Goal: Task Accomplishment & Management: Use online tool/utility

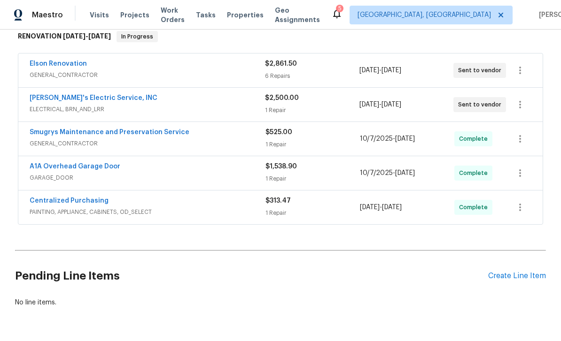
scroll to position [156, 0]
click at [509, 275] on div "Create Line Item" at bounding box center [517, 276] width 58 height 9
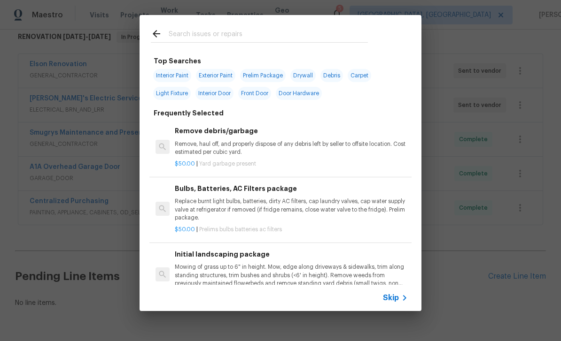
click at [275, 37] on input "text" at bounding box center [268, 35] width 199 height 14
type input "Pest"
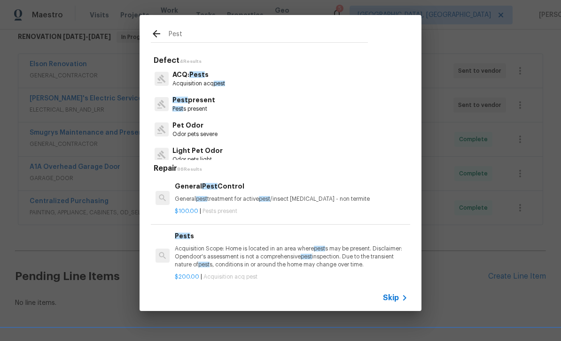
click at [197, 102] on p "Pest present" at bounding box center [193, 100] width 43 height 10
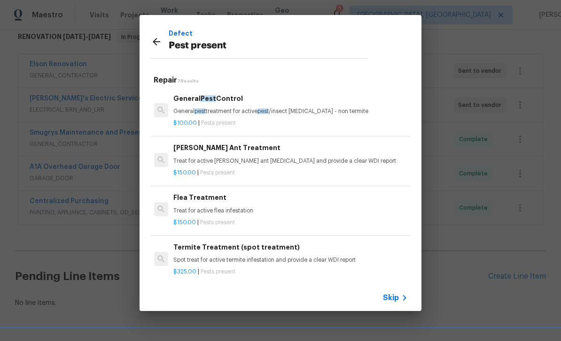
scroll to position [0, 0]
click at [235, 116] on div "$100.00 | Pests present" at bounding box center [289, 122] width 233 height 12
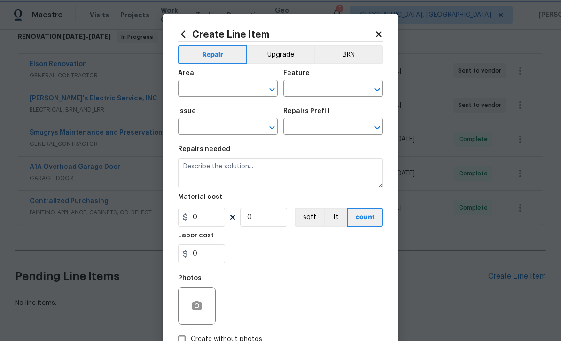
type input "Pests"
type input "Pest present"
type input "General Pest Control $100.00"
type textarea "General pest treatment for active pest/insect infestation - non termite"
type input "100"
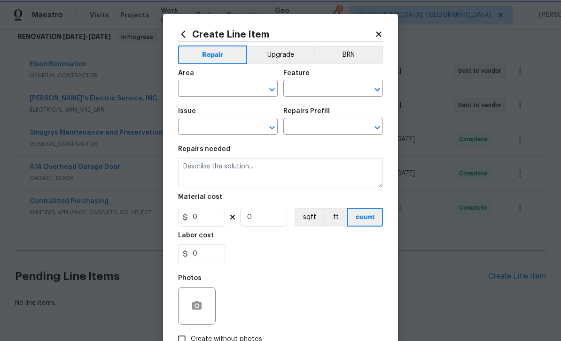
type input "1"
click at [215, 85] on input "text" at bounding box center [214, 89] width 73 height 15
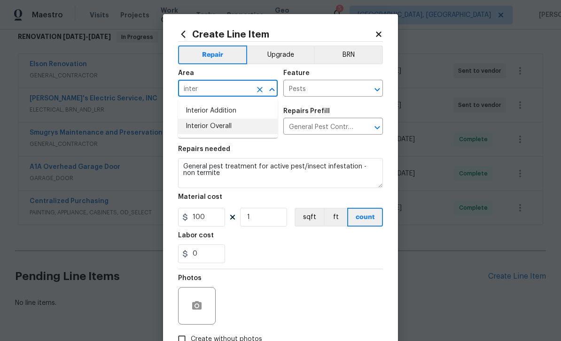
click at [217, 122] on li "Interior Overall" at bounding box center [228, 126] width 100 height 15
type input "Interior Overall"
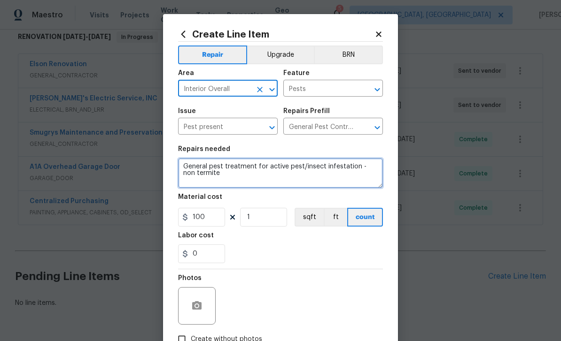
click at [237, 177] on textarea "General pest treatment for active pest/insect infestation - non termite" at bounding box center [280, 173] width 205 height 30
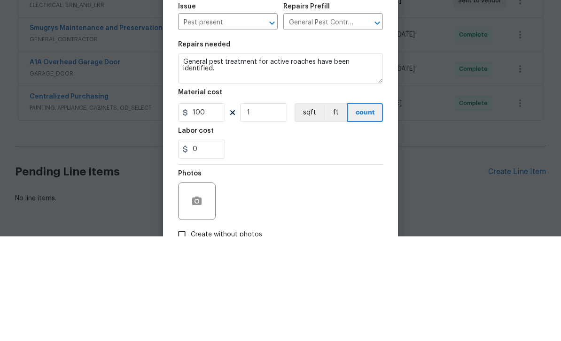
scroll to position [30, 0]
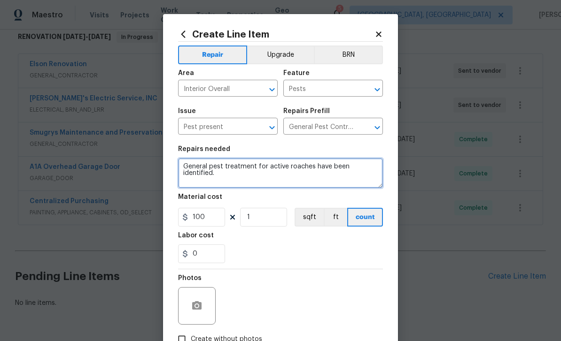
type textarea "General pest treatment for active roaches have been identified."
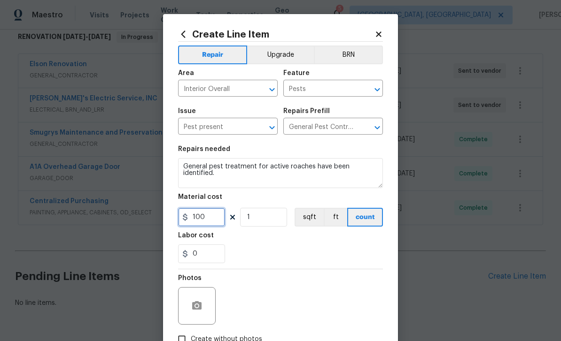
click at [199, 220] on input "100" at bounding box center [201, 217] width 47 height 19
type input "300"
click at [201, 304] on icon "button" at bounding box center [196, 306] width 9 height 8
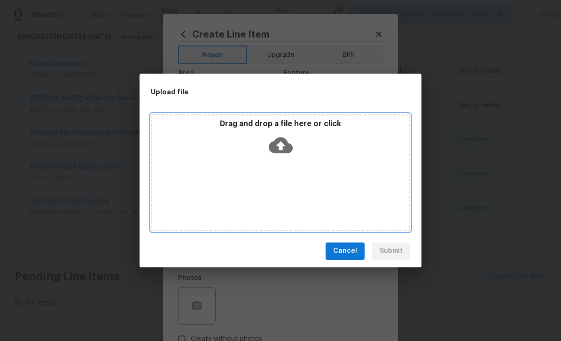
click at [282, 147] on icon at bounding box center [281, 145] width 24 height 24
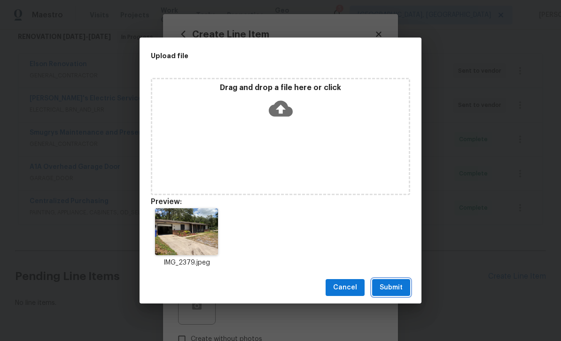
click at [398, 293] on span "Submit" at bounding box center [390, 288] width 23 height 12
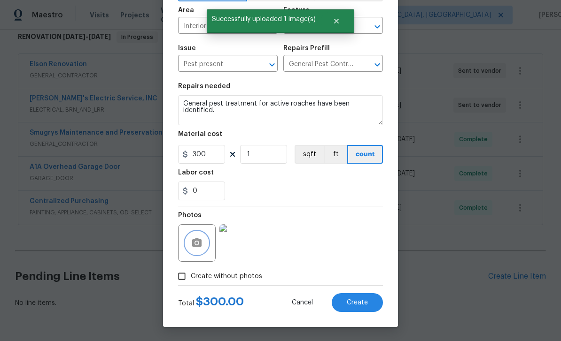
scroll to position [65, 0]
click at [360, 311] on button "Create" at bounding box center [357, 303] width 51 height 19
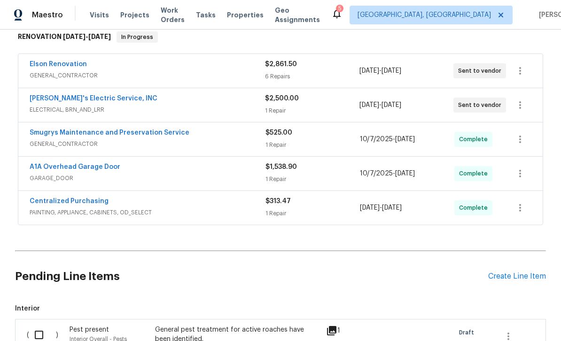
click at [102, 337] on span "Interior Overall - Pests" at bounding box center [98, 340] width 57 height 6
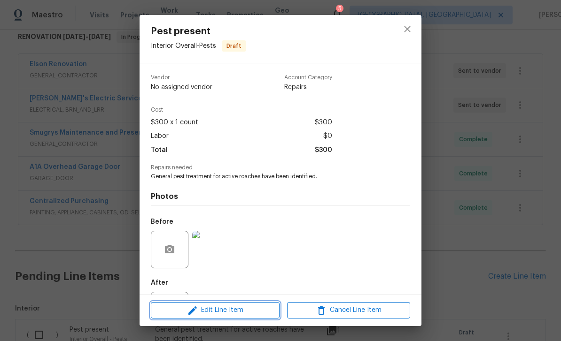
click at [230, 312] on span "Edit Line Item" at bounding box center [215, 311] width 123 height 12
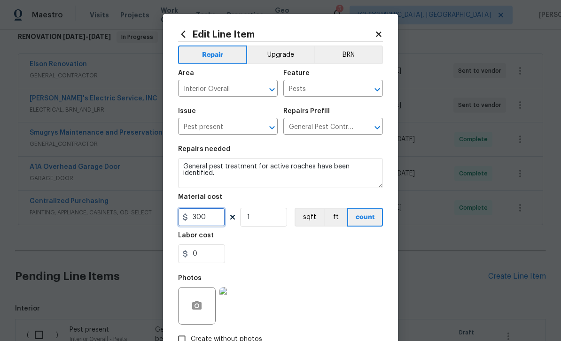
click at [216, 220] on input "300" at bounding box center [201, 217] width 47 height 19
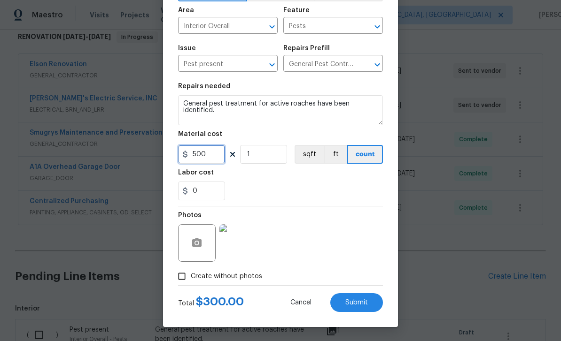
type input "500"
click at [361, 302] on span "Submit" at bounding box center [356, 303] width 23 height 7
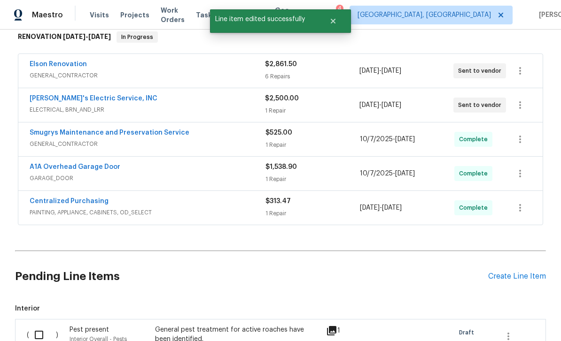
scroll to position [0, 0]
click at [49, 325] on input "checkbox" at bounding box center [42, 335] width 27 height 20
checkbox input "true"
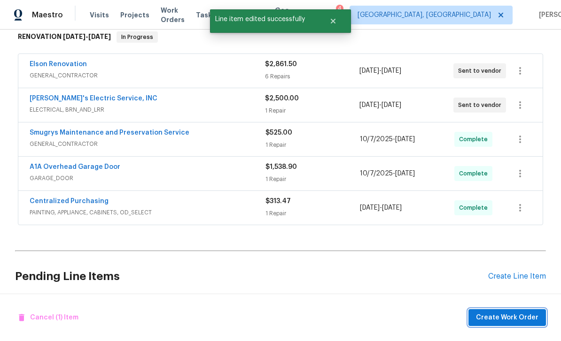
click at [511, 319] on span "Create Work Order" at bounding box center [507, 318] width 62 height 12
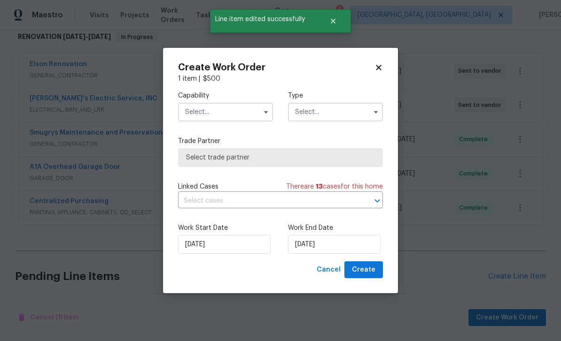
click at [203, 112] on input "text" at bounding box center [225, 112] width 95 height 19
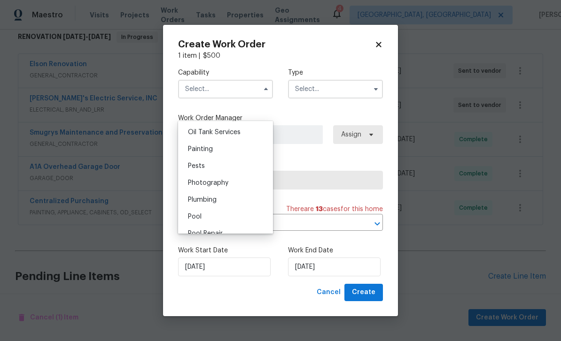
scroll to position [771, 0]
click at [222, 169] on div "Pests" at bounding box center [225, 167] width 90 height 17
type input "Pests"
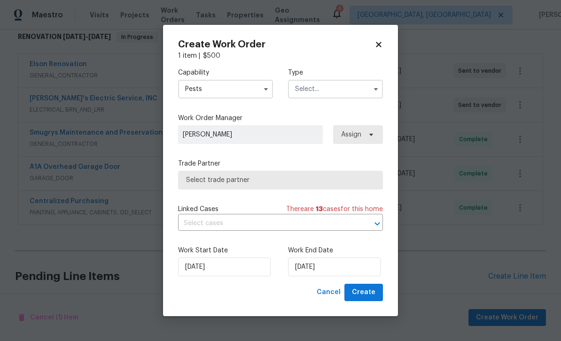
click at [332, 84] on input "text" at bounding box center [335, 89] width 95 height 19
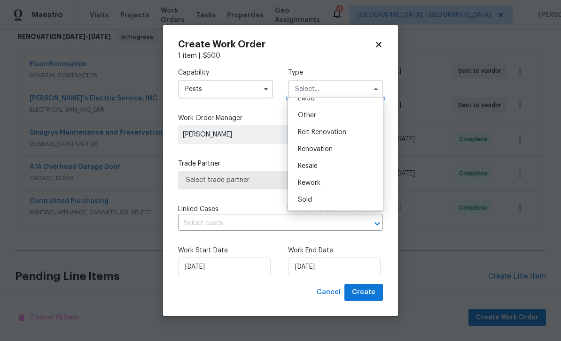
scroll to position [112, 0]
click at [325, 144] on div "Renovation" at bounding box center [335, 149] width 90 height 17
type input "Renovation"
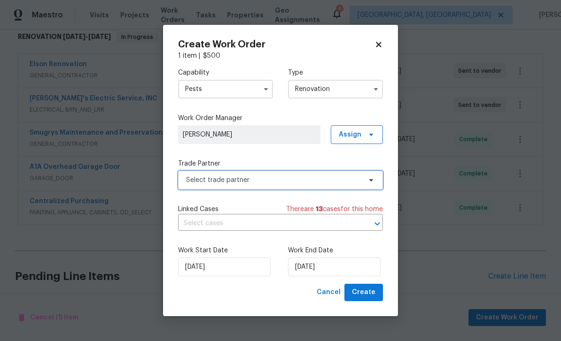
click at [281, 175] on span "Select trade partner" at bounding box center [280, 180] width 205 height 19
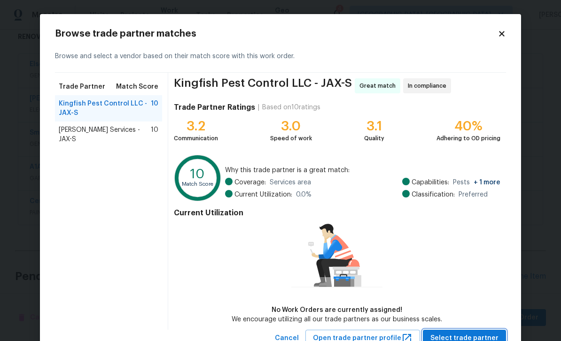
click at [473, 330] on button "Select trade partner" at bounding box center [464, 338] width 83 height 17
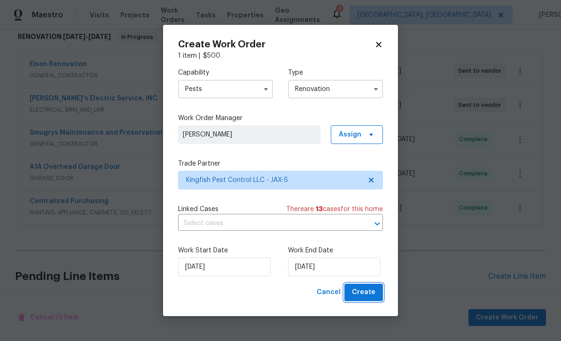
click at [365, 288] on span "Create" at bounding box center [363, 293] width 23 height 12
checkbox input "false"
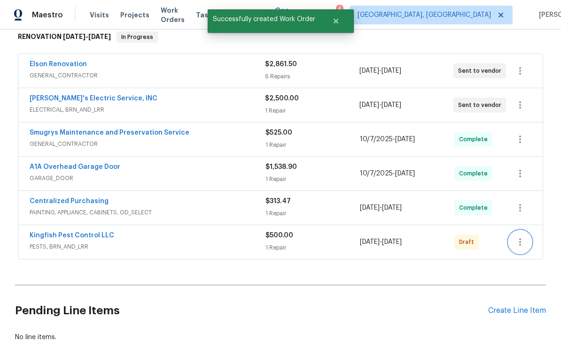
click at [525, 237] on icon "button" at bounding box center [519, 242] width 11 height 11
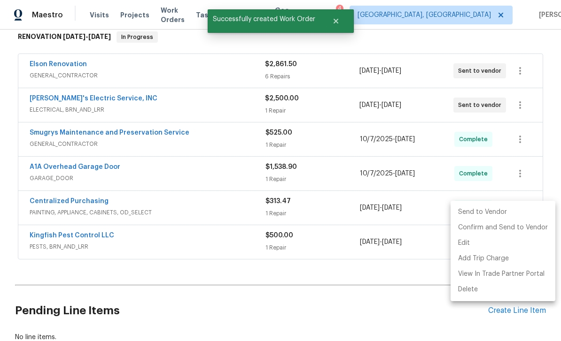
click at [498, 211] on li "Send to Vendor" at bounding box center [502, 212] width 105 height 15
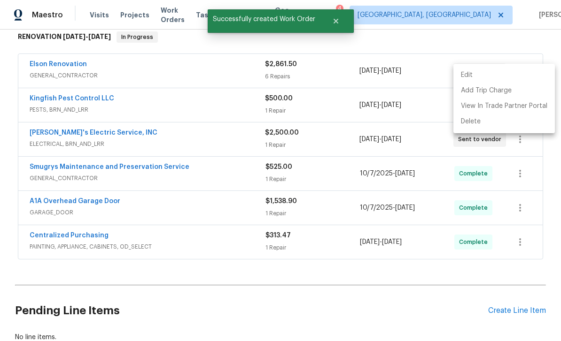
click at [420, 279] on div at bounding box center [280, 170] width 561 height 341
